Goal: Task Accomplishment & Management: Manage account settings

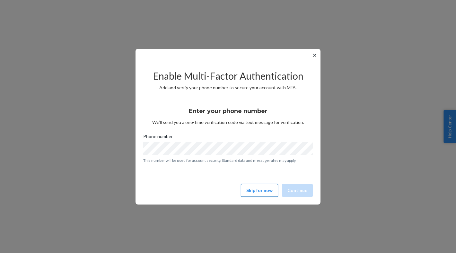
click at [264, 188] on button "Skip for now" at bounding box center [259, 190] width 37 height 13
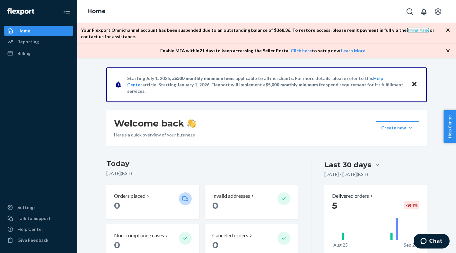
click at [406, 30] on link "Billing Page" at bounding box center [417, 29] width 23 height 5
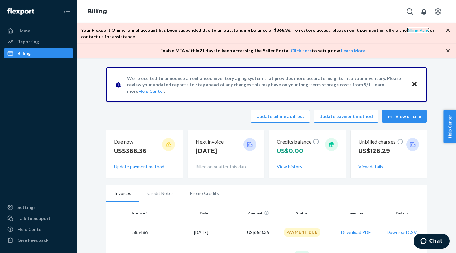
click at [406, 31] on link "Billing Page" at bounding box center [417, 29] width 23 height 5
click at [414, 85] on icon "Close" at bounding box center [414, 84] width 4 height 8
